Goal: Task Accomplishment & Management: Use online tool/utility

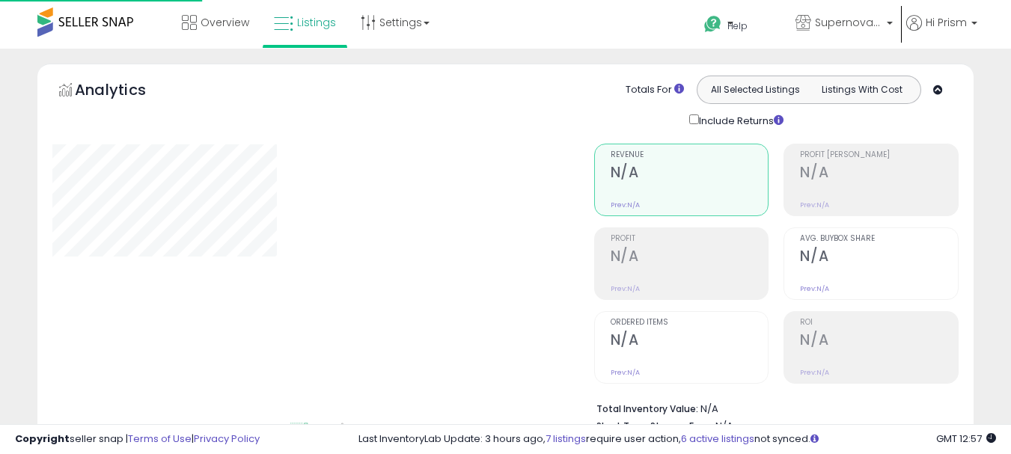
type input "**********"
select select "**"
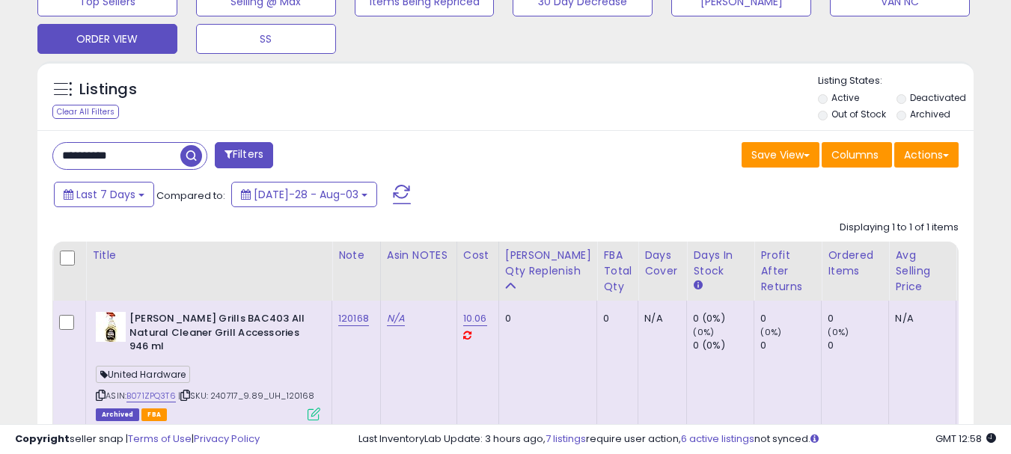
scroll to position [524, 0]
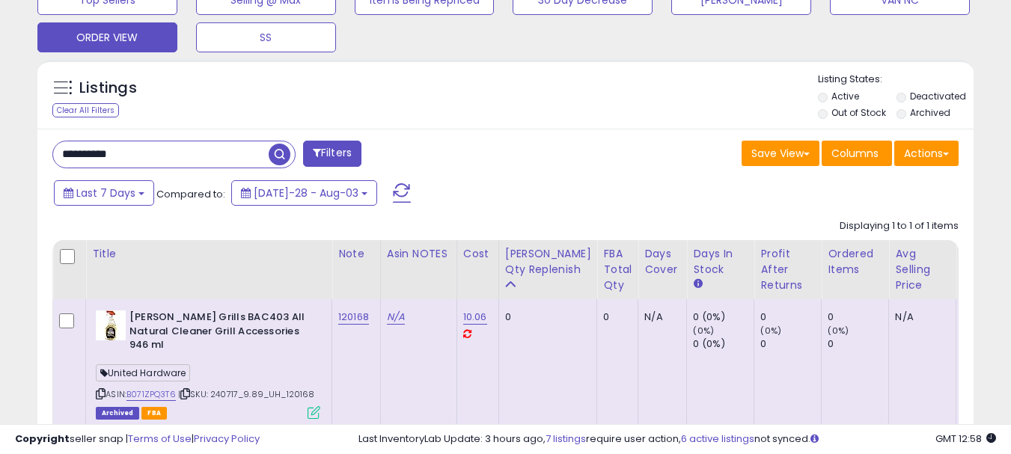
click at [144, 161] on input "**********" at bounding box center [161, 154] width 216 height 26
click at [276, 156] on span "button" at bounding box center [280, 155] width 22 height 22
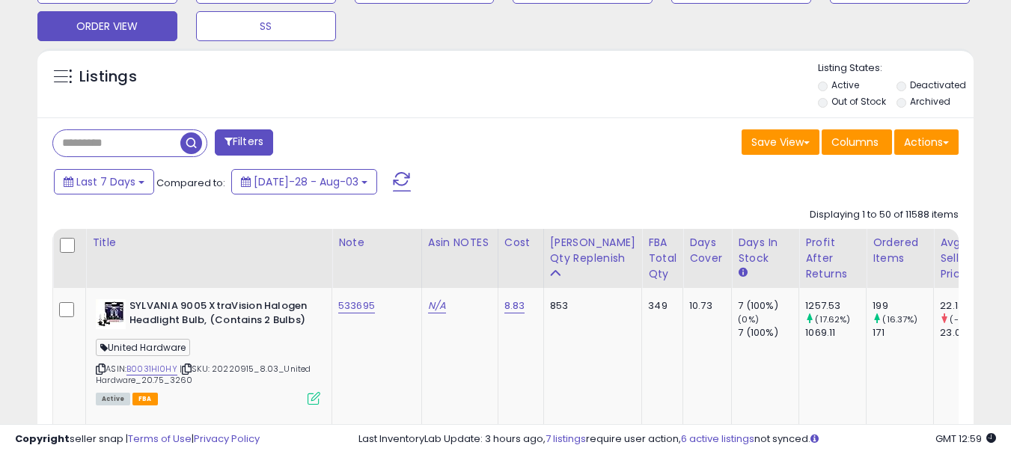
scroll to position [748, 0]
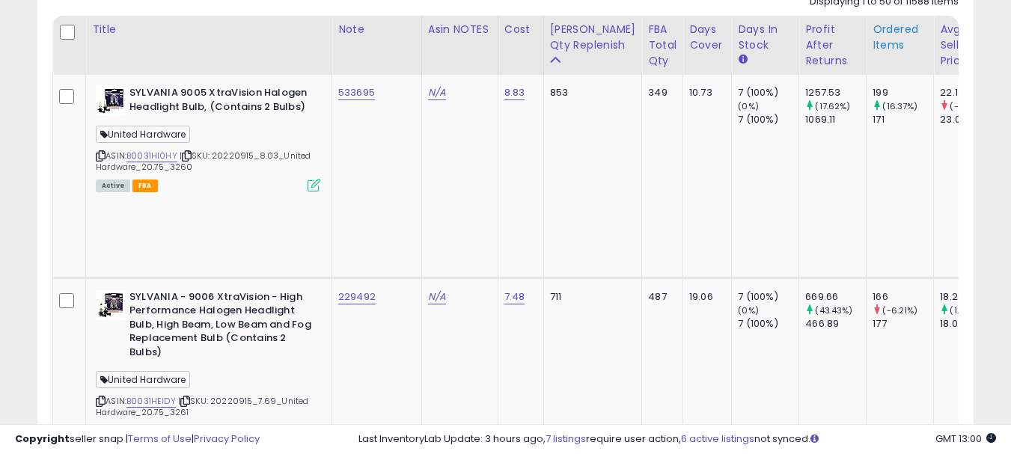
click at [873, 44] on div "Ordered Items" at bounding box center [900, 37] width 55 height 31
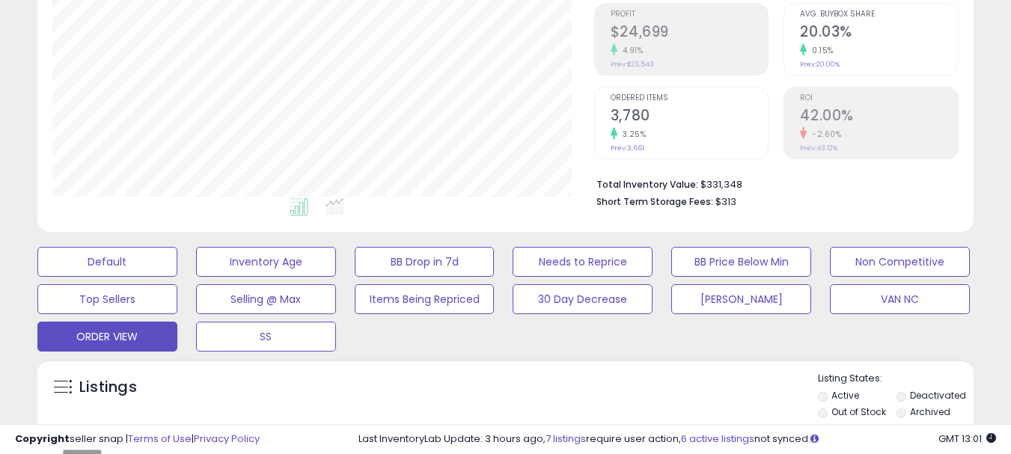
scroll to position [599, 0]
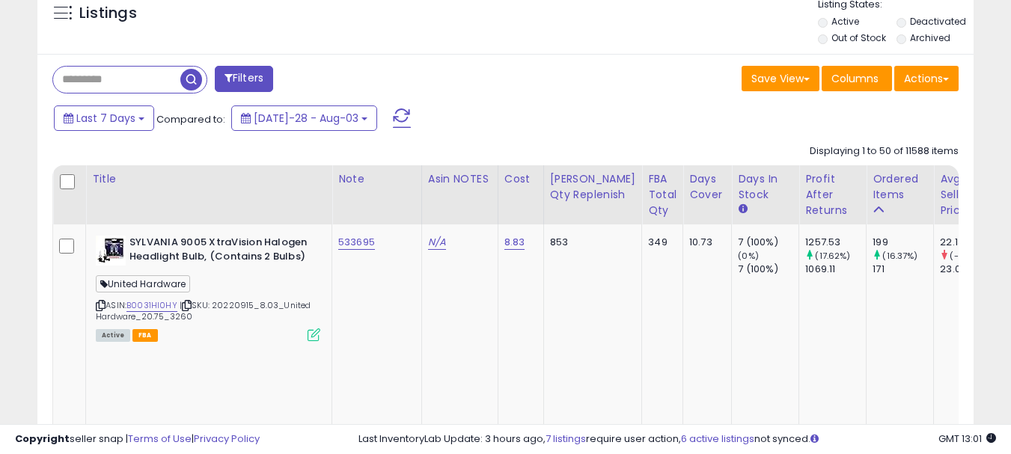
click at [805, 185] on div "Profit After Returns" at bounding box center [832, 194] width 55 height 47
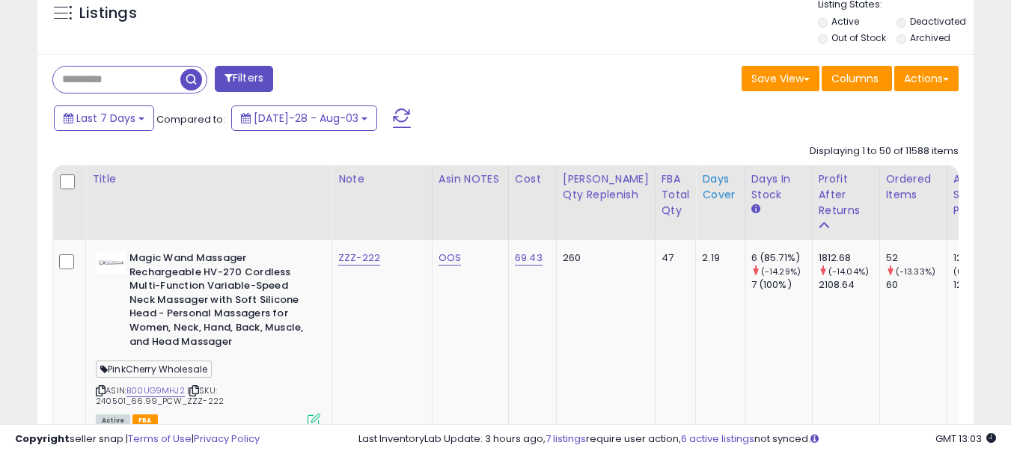
click at [702, 188] on div "Days Cover" at bounding box center [720, 186] width 36 height 31
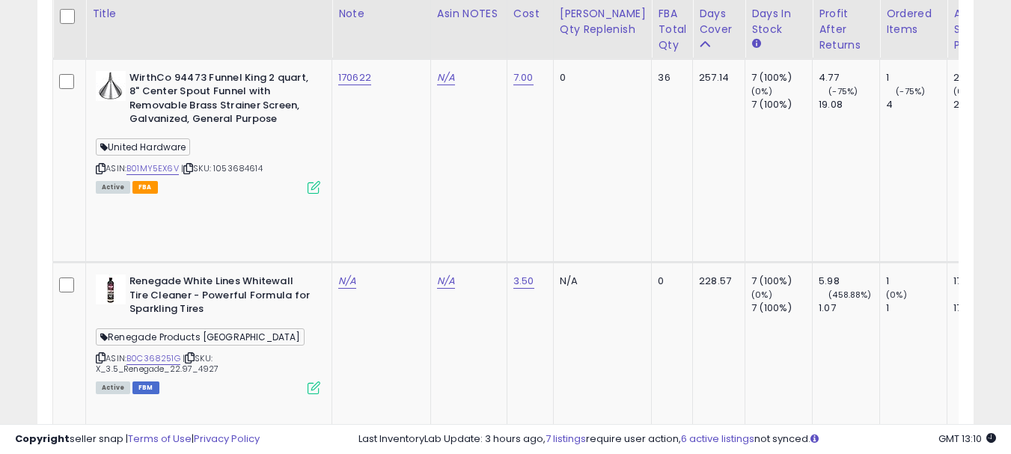
scroll to position [2170, 0]
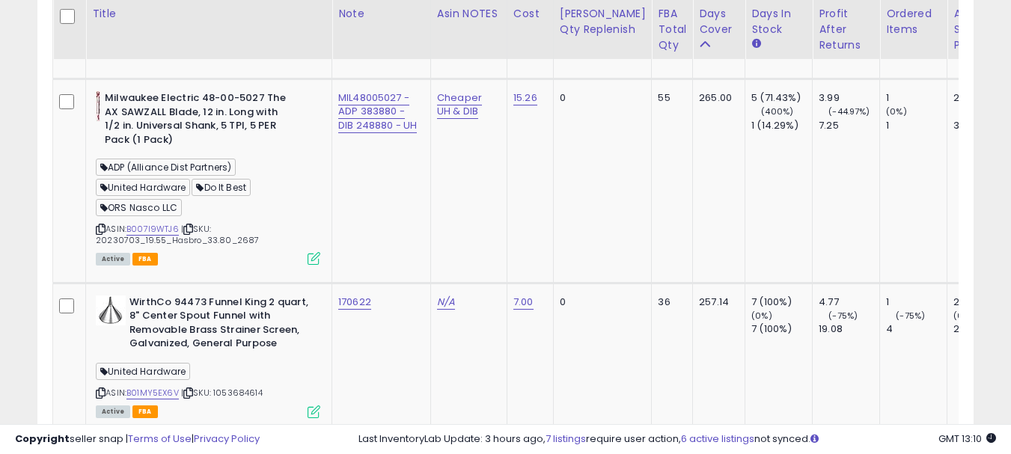
click at [483, 46] on span at bounding box center [478, 48] width 10 height 10
click at [518, 49] on button "submit" at bounding box center [504, 47] width 25 height 22
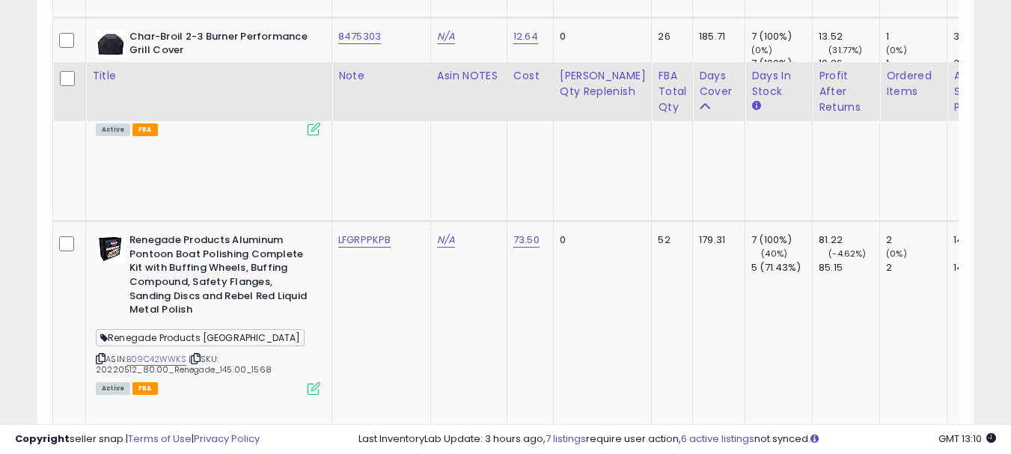
scroll to position [3517, 0]
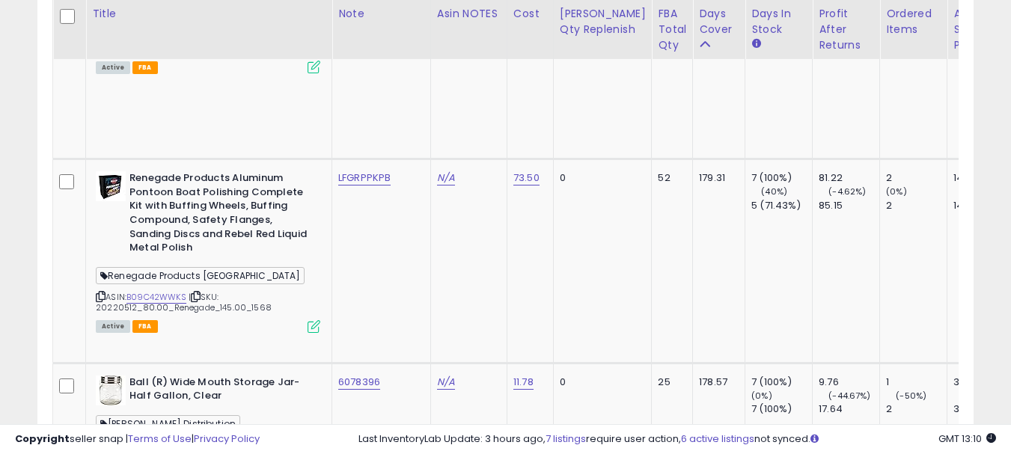
click at [483, 150] on span at bounding box center [478, 146] width 10 height 10
click at [518, 145] on button "submit" at bounding box center [504, 146] width 25 height 22
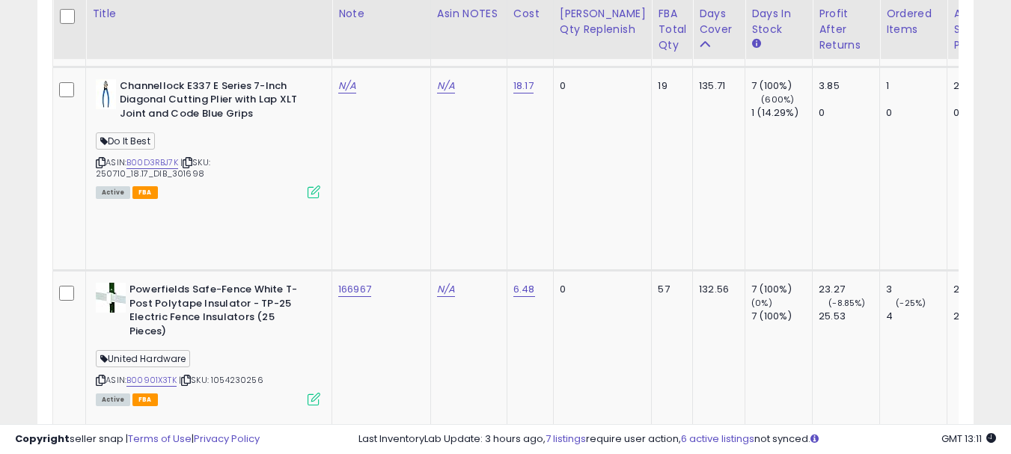
scroll to position [0, 0]
